Goal: Use online tool/utility: Utilize a website feature to perform a specific function

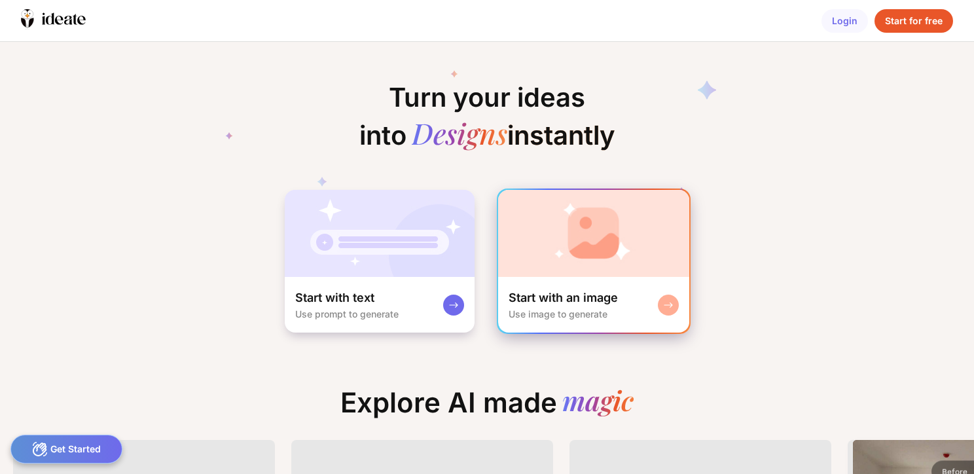
click at [665, 275] on img at bounding box center [593, 233] width 191 height 87
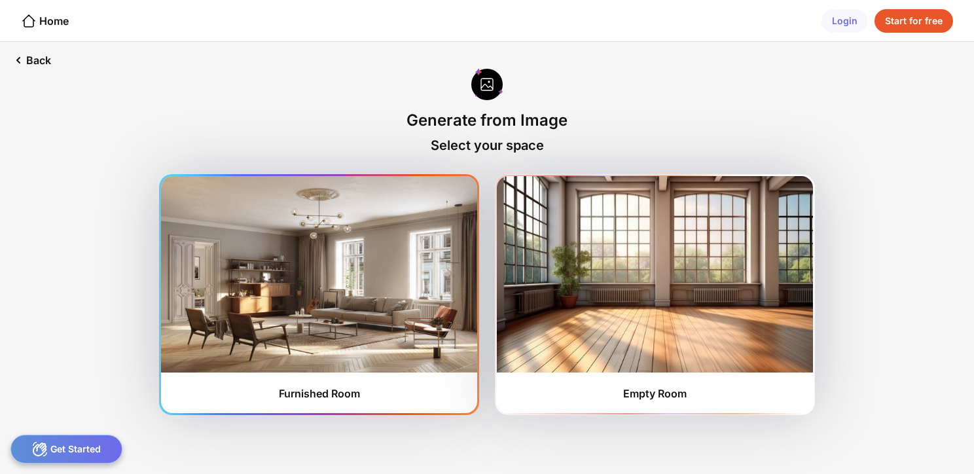
click at [326, 303] on img at bounding box center [319, 274] width 316 height 196
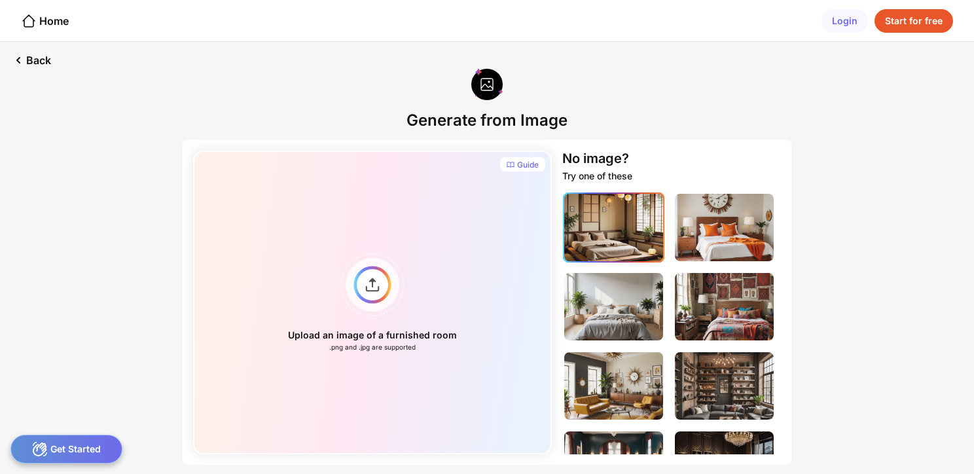
click at [607, 228] on img at bounding box center [613, 227] width 99 height 67
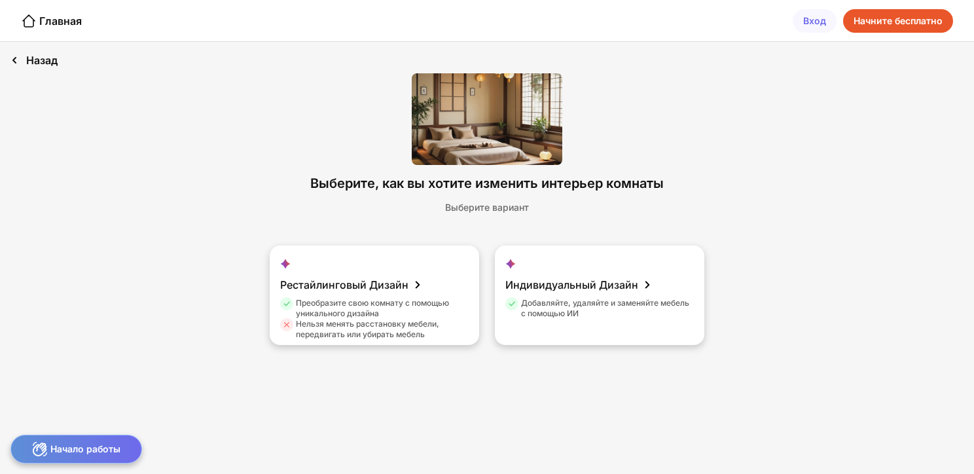
click at [30, 65] on div "Назад" at bounding box center [34, 60] width 68 height 37
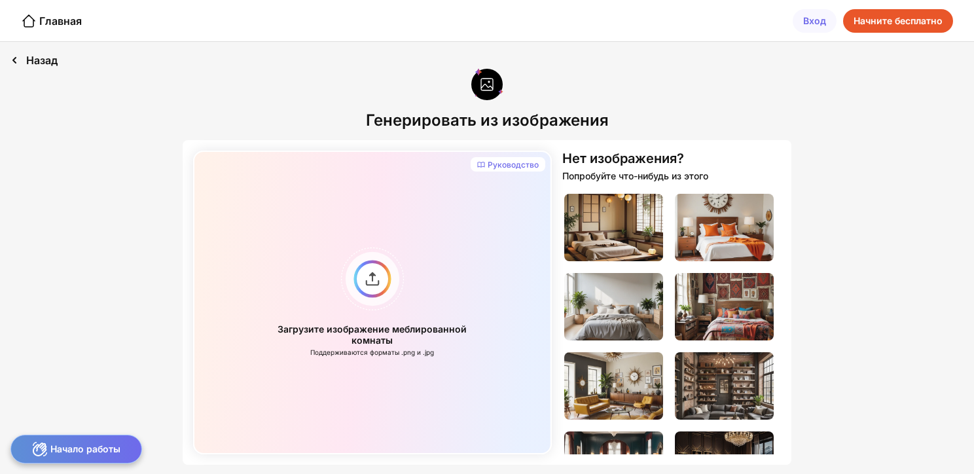
click at [20, 58] on icon at bounding box center [15, 60] width 16 height 16
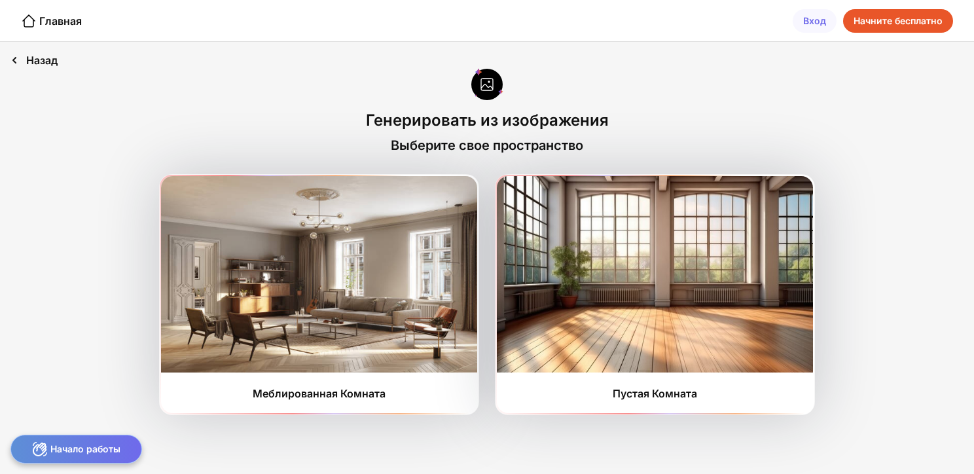
click at [33, 60] on div "Назад" at bounding box center [34, 60] width 68 height 37
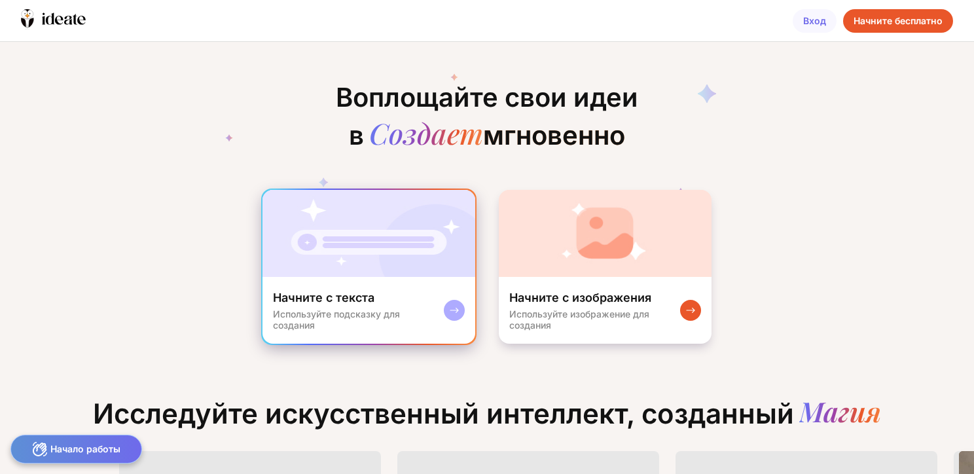
click at [393, 259] on img at bounding box center [369, 233] width 213 height 87
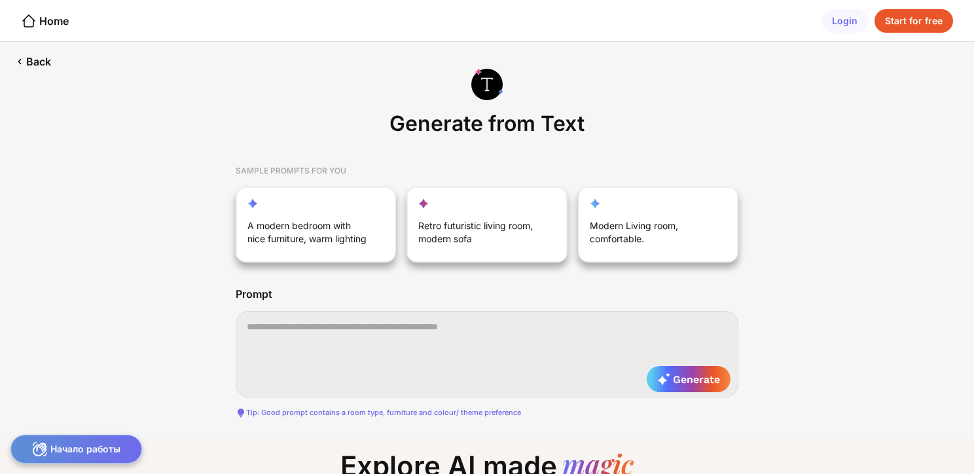
click at [899, 24] on div "Start for free" at bounding box center [914, 21] width 79 height 24
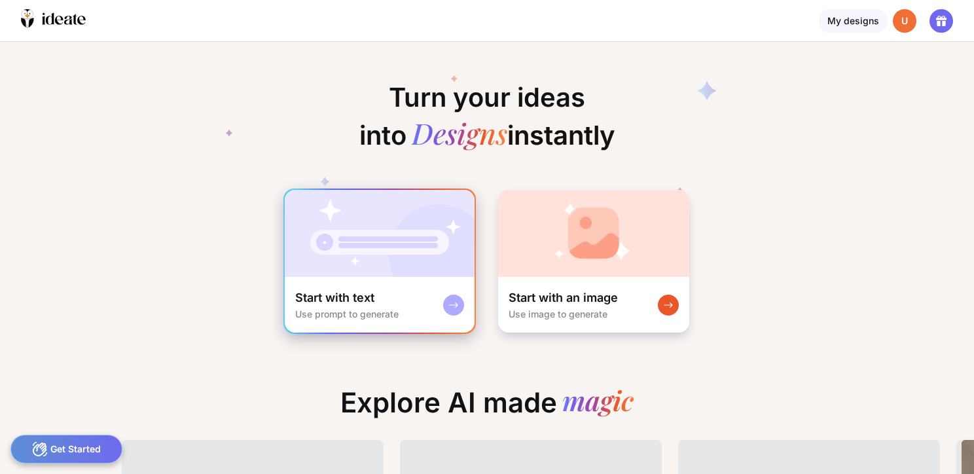
click at [346, 257] on img at bounding box center [380, 233] width 190 height 87
